Goal: Information Seeking & Learning: Find specific fact

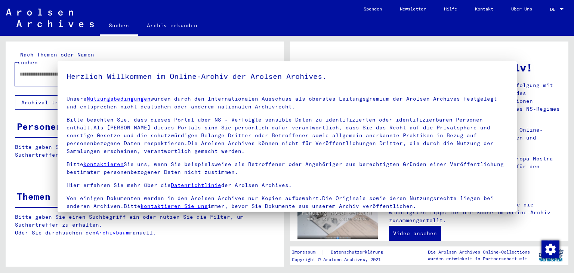
type input "**********"
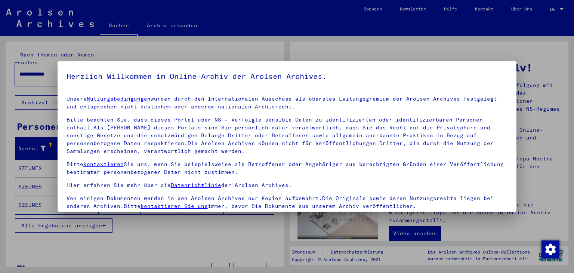
scroll to position [64, 0]
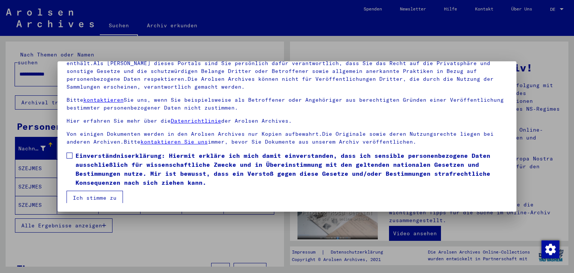
click at [71, 156] on span at bounding box center [70, 156] width 6 height 6
click at [89, 196] on button "Ich stimme zu" at bounding box center [95, 198] width 56 height 14
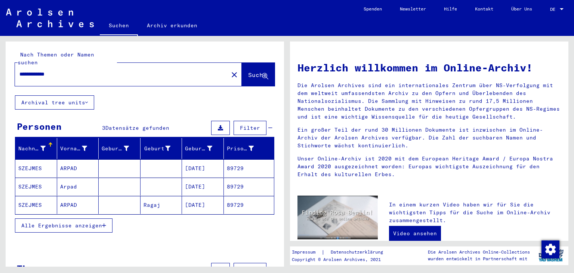
click at [33, 196] on mat-cell "SZEJMES" at bounding box center [36, 205] width 42 height 18
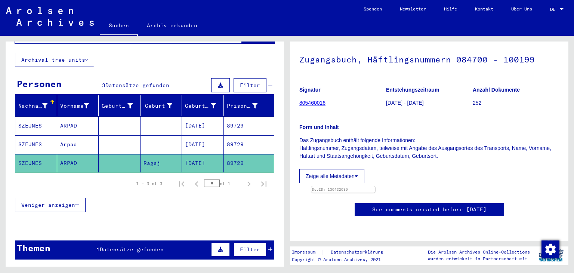
scroll to position [51, 0]
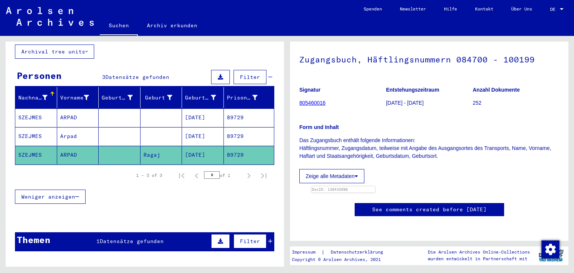
click at [36, 127] on mat-cell "SZEJMES" at bounding box center [36, 136] width 42 height 18
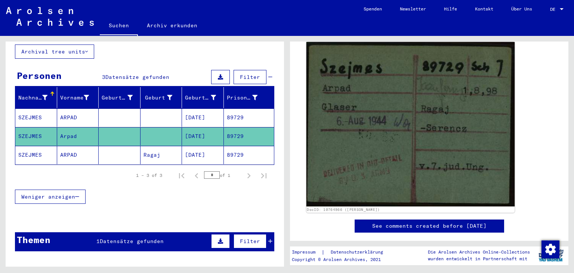
scroll to position [56, 0]
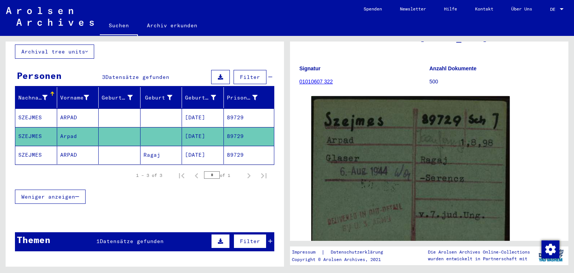
click at [30, 108] on mat-cell "SZEJMES" at bounding box center [36, 117] width 42 height 18
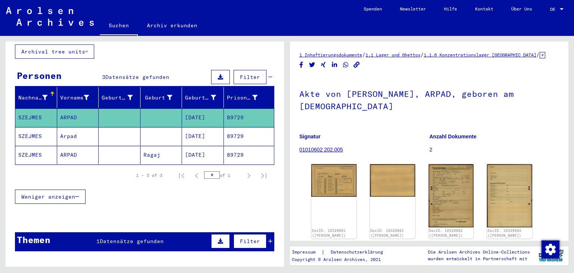
click at [366, 90] on h1 "Akte von [PERSON_NAME], ARPAD, geboren am [DEMOGRAPHIC_DATA]" at bounding box center [429, 99] width 260 height 45
copy h1 "SZEJMES"
click at [332, 162] on img at bounding box center [333, 179] width 47 height 34
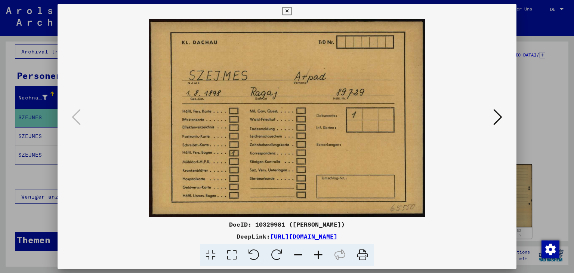
click at [494, 117] on icon at bounding box center [498, 117] width 9 height 18
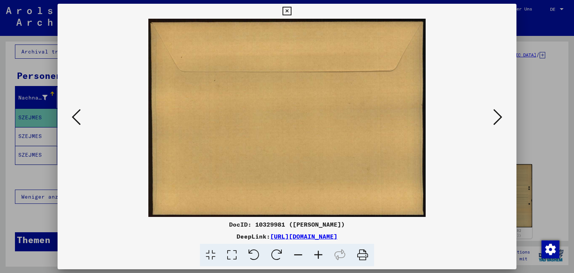
click at [494, 117] on icon at bounding box center [498, 117] width 9 height 18
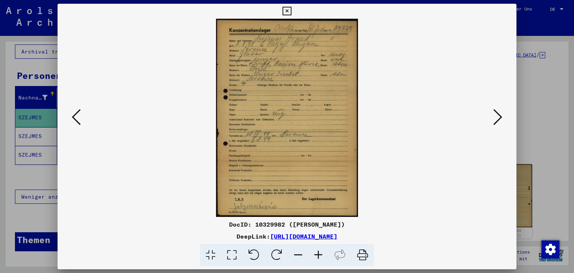
click at [494, 117] on icon at bounding box center [498, 117] width 9 height 18
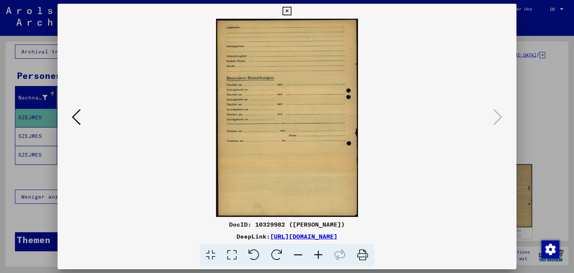
click at [556, 93] on div at bounding box center [287, 136] width 574 height 273
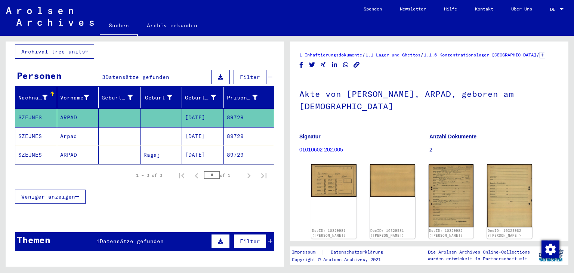
click at [371, 93] on h1 "Akte von [PERSON_NAME], ARPAD, geboren am [DEMOGRAPHIC_DATA]" at bounding box center [429, 99] width 260 height 45
copy h1 "SZEJMES"
